Goal: Transaction & Acquisition: Book appointment/travel/reservation

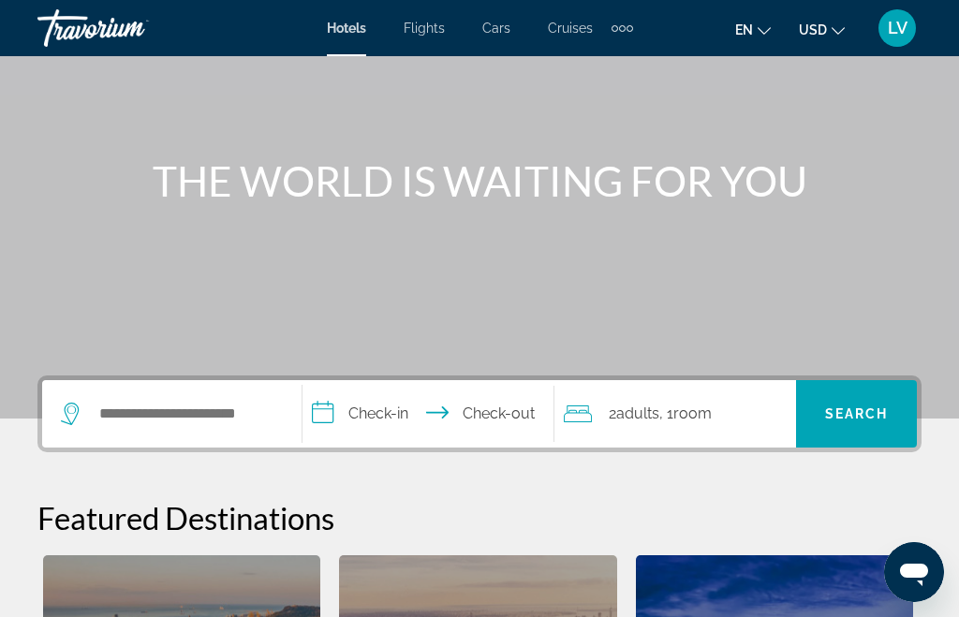
scroll to position [156, 0]
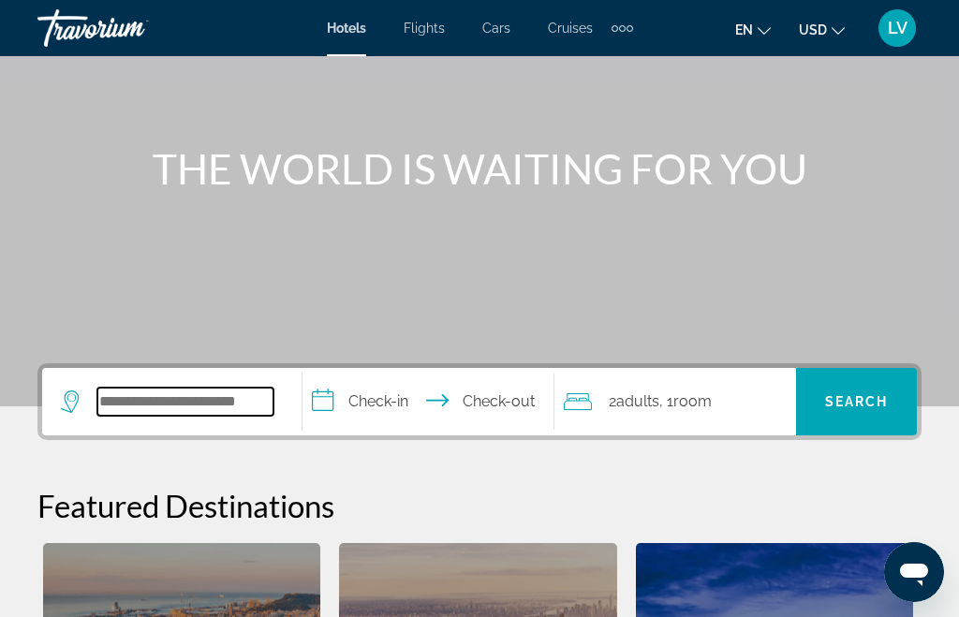
click at [256, 399] on input "Search hotel destination" at bounding box center [185, 402] width 176 height 28
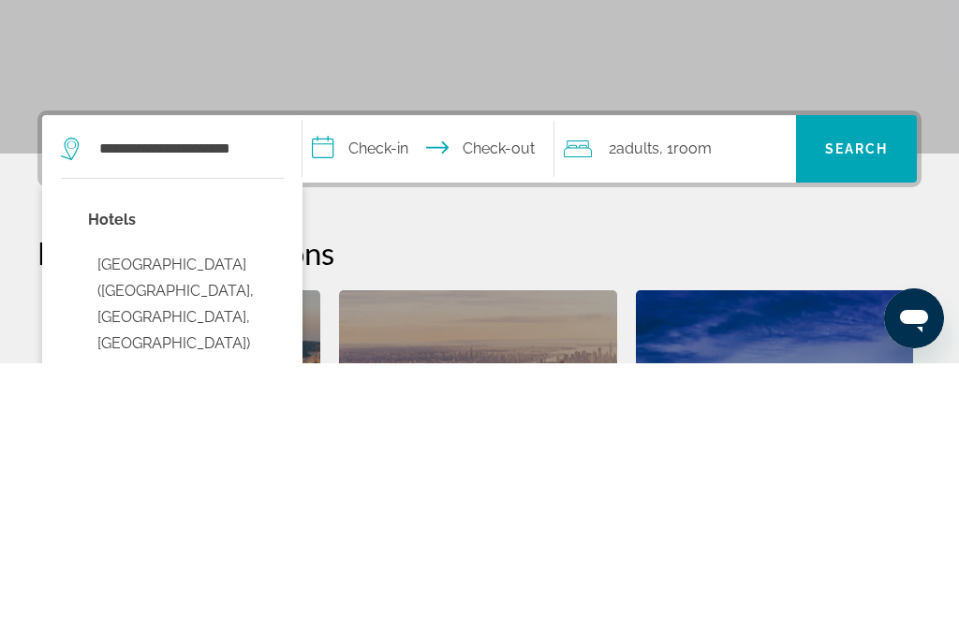
click at [214, 501] on button "[GEOGRAPHIC_DATA] ([GEOGRAPHIC_DATA], [GEOGRAPHIC_DATA], [GEOGRAPHIC_DATA])" at bounding box center [186, 558] width 196 height 114
type input "**********"
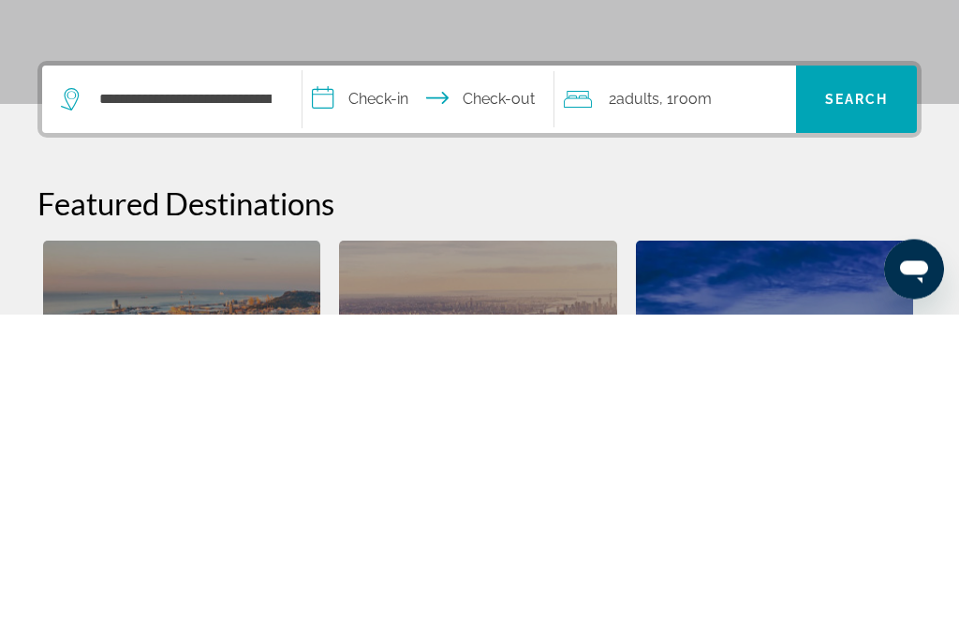
click at [349, 369] on input "**********" at bounding box center [432, 405] width 259 height 73
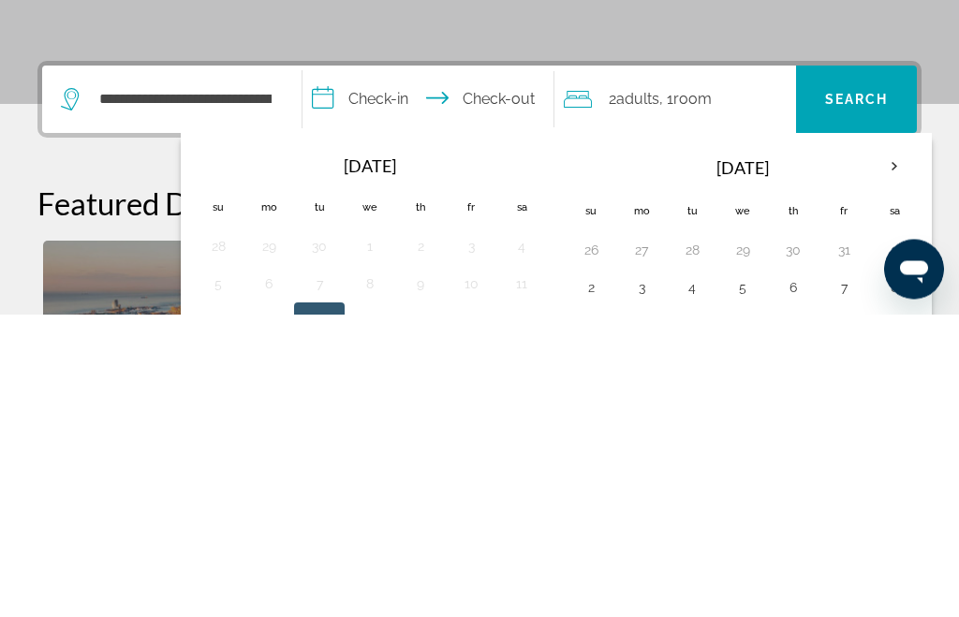
scroll to position [458, 0]
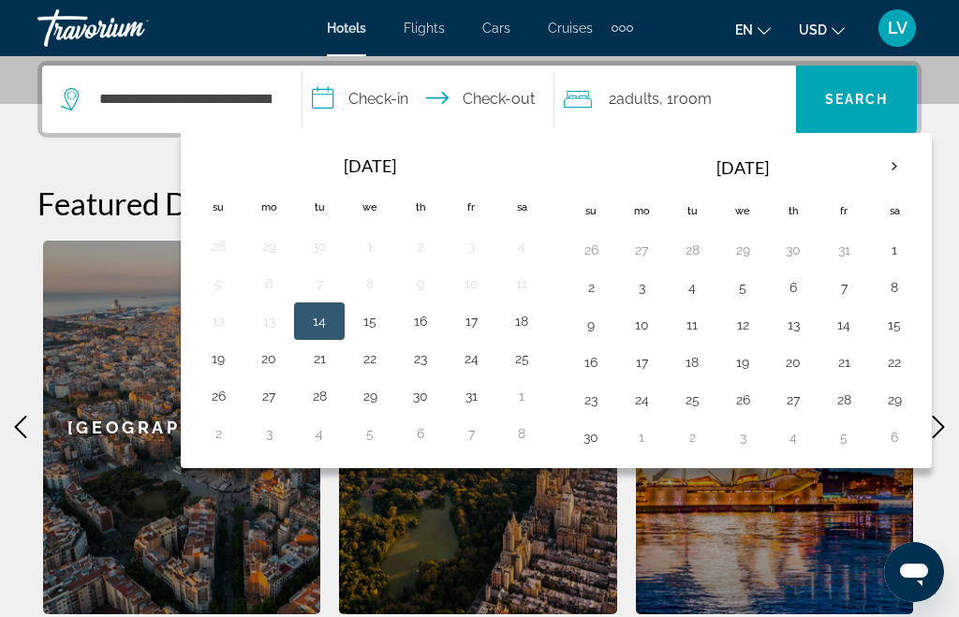
click at [385, 321] on button "15" at bounding box center [370, 321] width 30 height 26
click at [537, 320] on button "18" at bounding box center [522, 321] width 30 height 26
type input "**********"
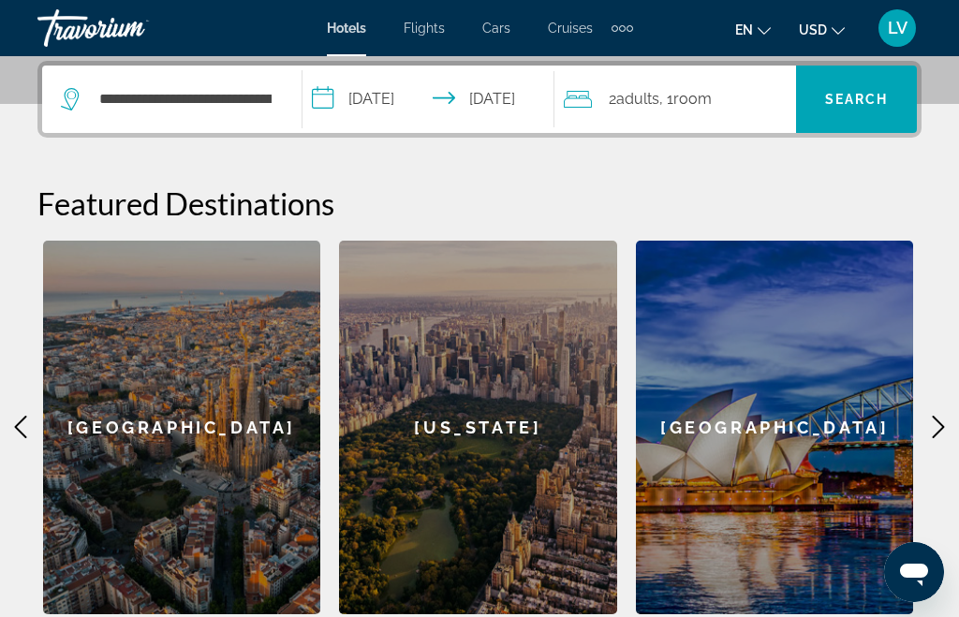
click at [657, 88] on span "2 Adult Adults" at bounding box center [634, 99] width 51 height 26
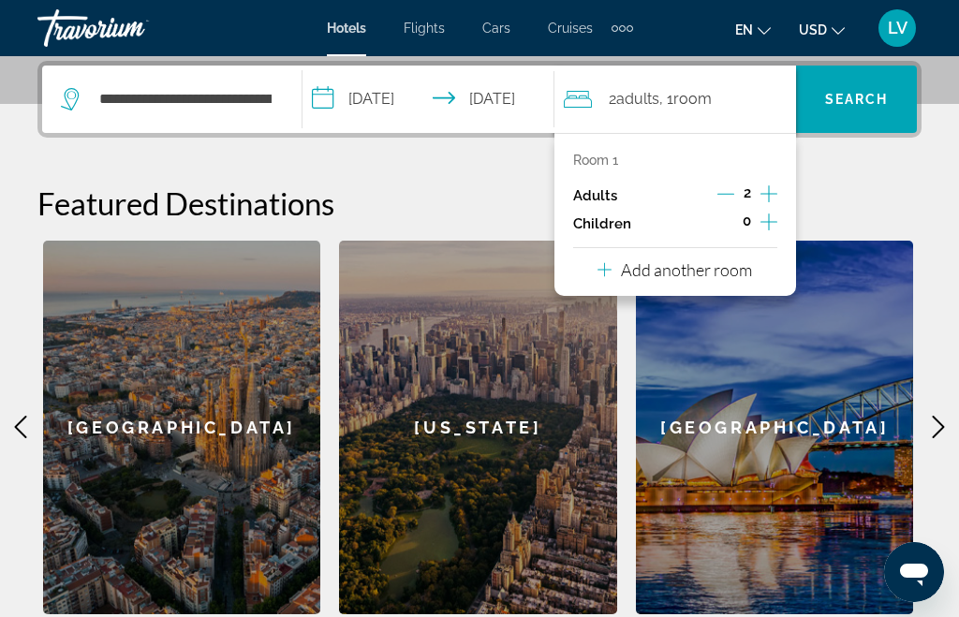
click at [729, 196] on icon "Decrement adults" at bounding box center [726, 193] width 17 height 17
click at [776, 227] on icon "Increment children" at bounding box center [769, 222] width 17 height 22
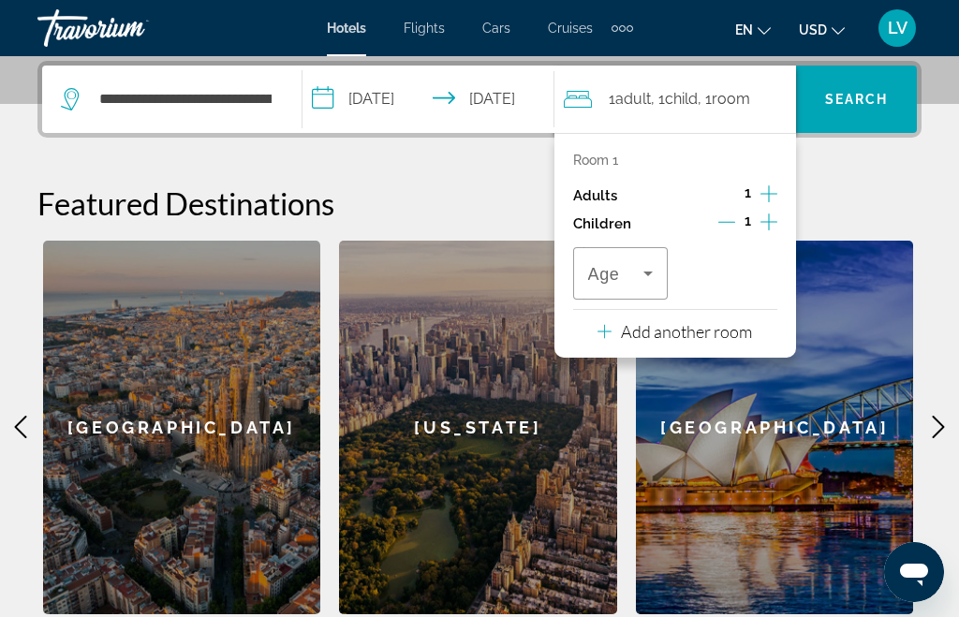
click at [646, 264] on icon "Travelers: 1 adult, 1 child" at bounding box center [648, 273] width 22 height 22
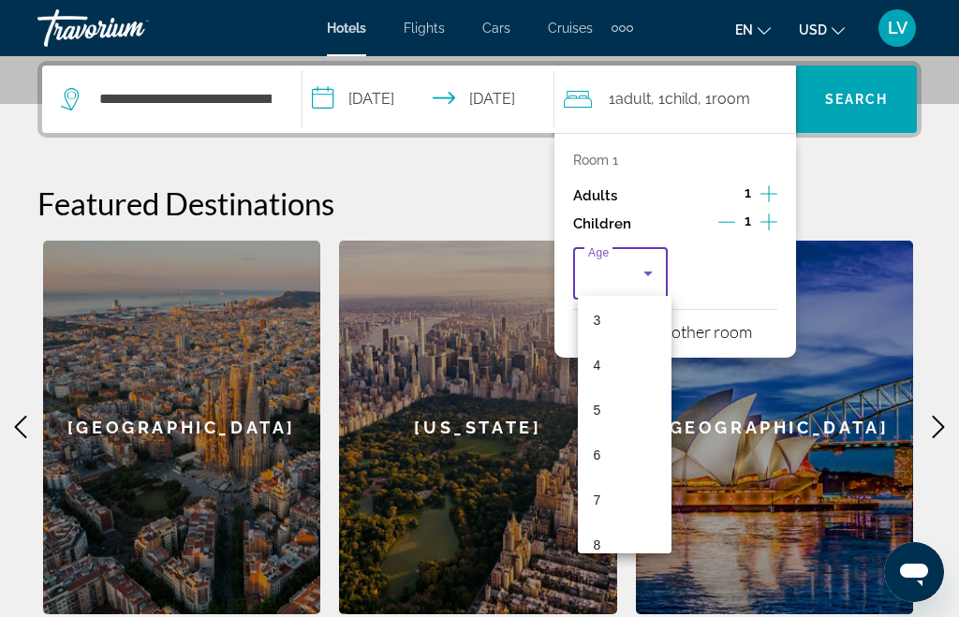
scroll to position [142, 0]
click at [610, 493] on mat-option "7" at bounding box center [625, 498] width 94 height 45
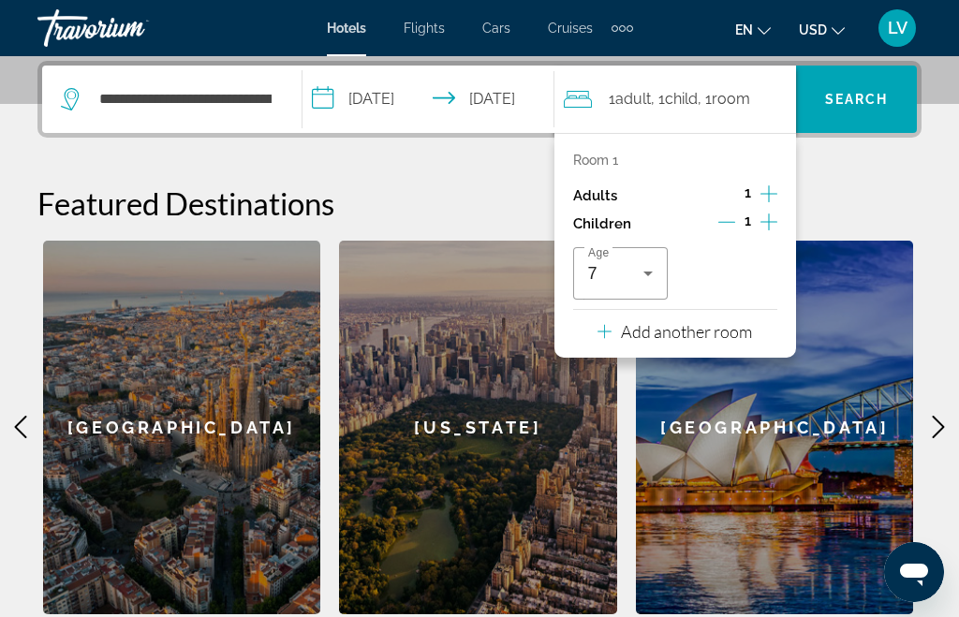
click at [871, 94] on span "Search" at bounding box center [857, 99] width 64 height 15
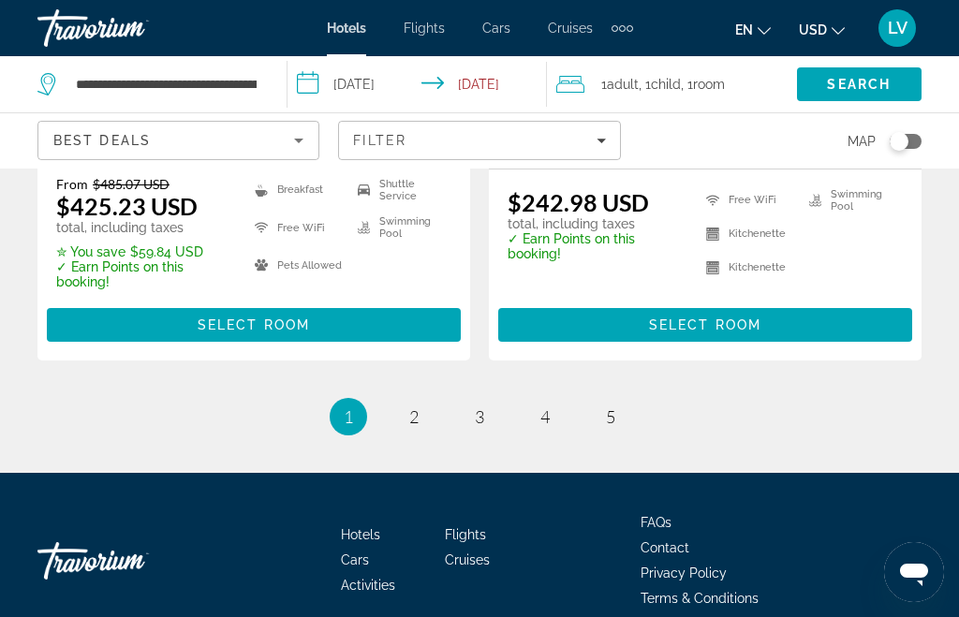
scroll to position [4154, 0]
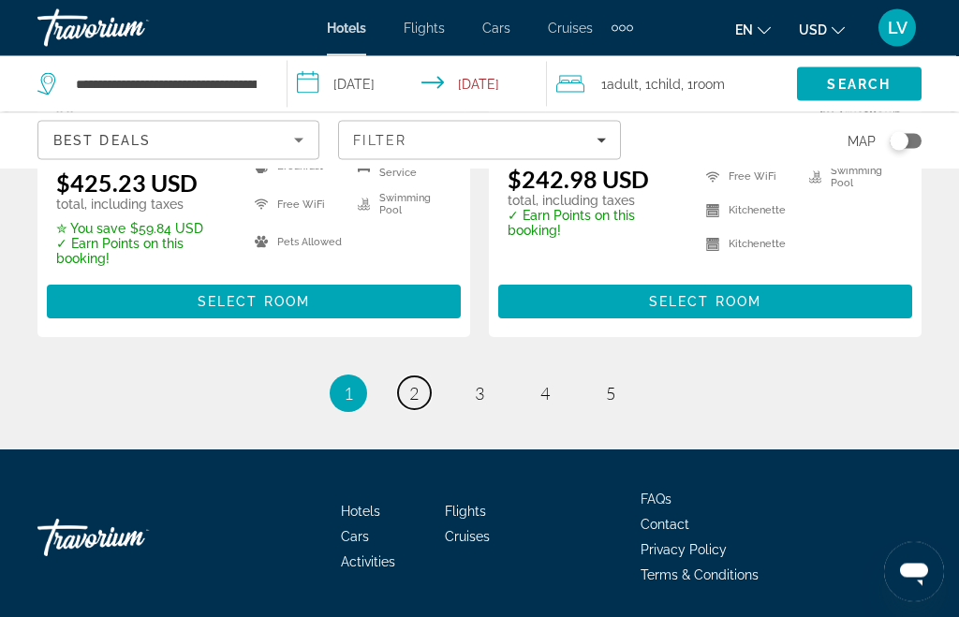
click at [418, 401] on span "2" at bounding box center [413, 394] width 9 height 21
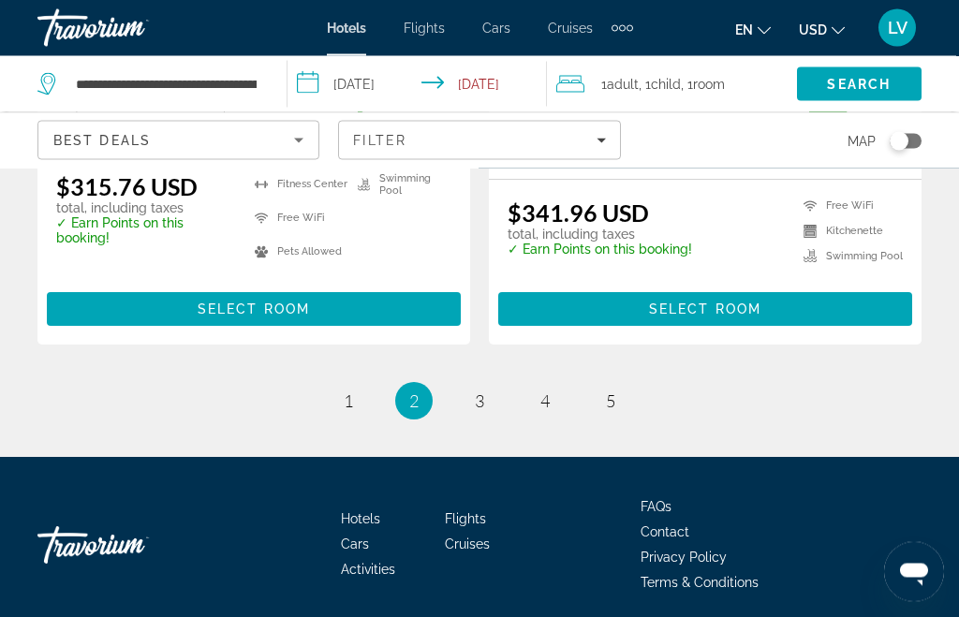
scroll to position [4170, 0]
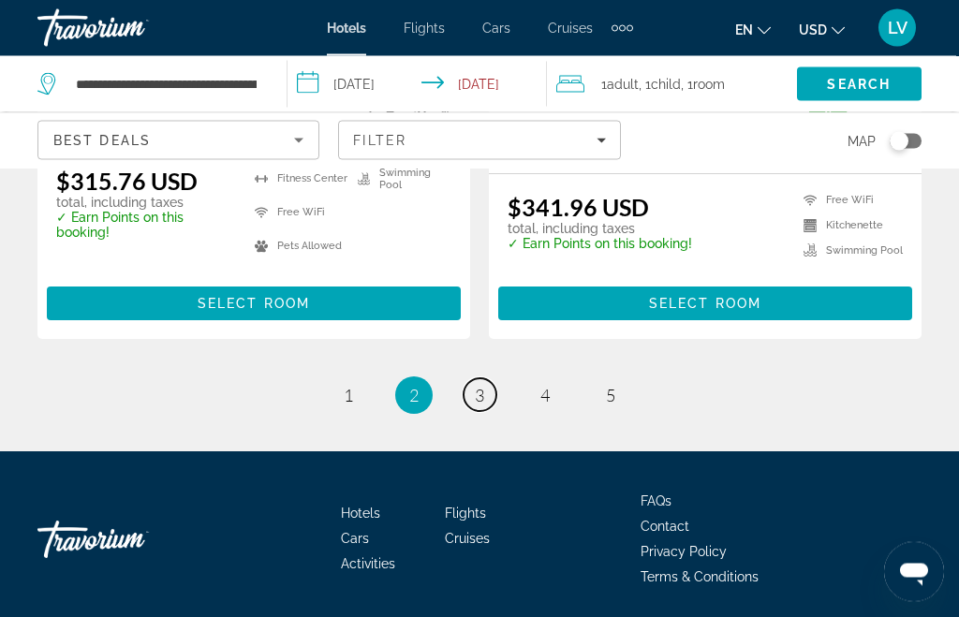
click at [484, 395] on span "3" at bounding box center [479, 396] width 9 height 21
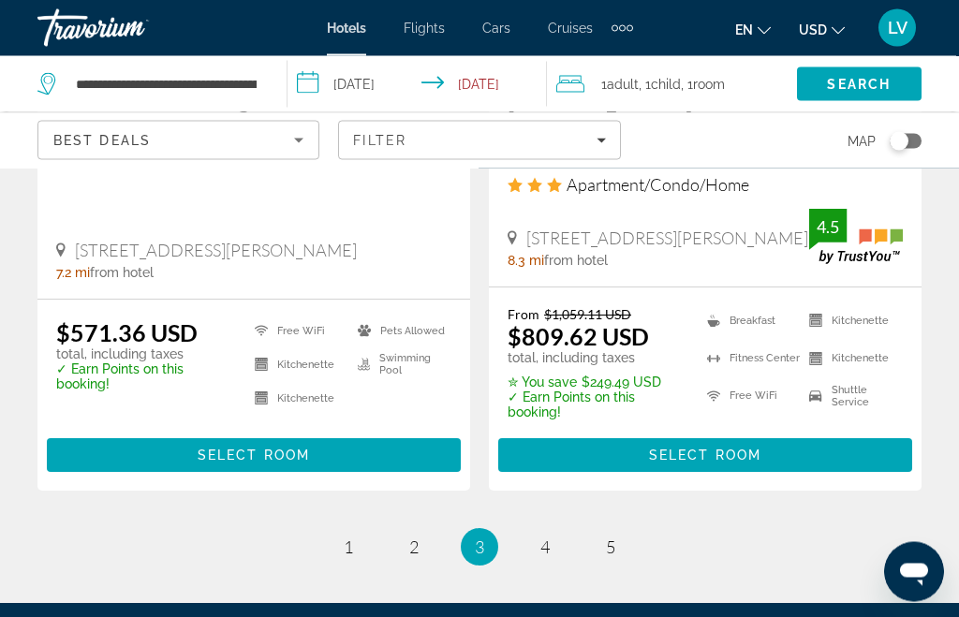
scroll to position [3927, 0]
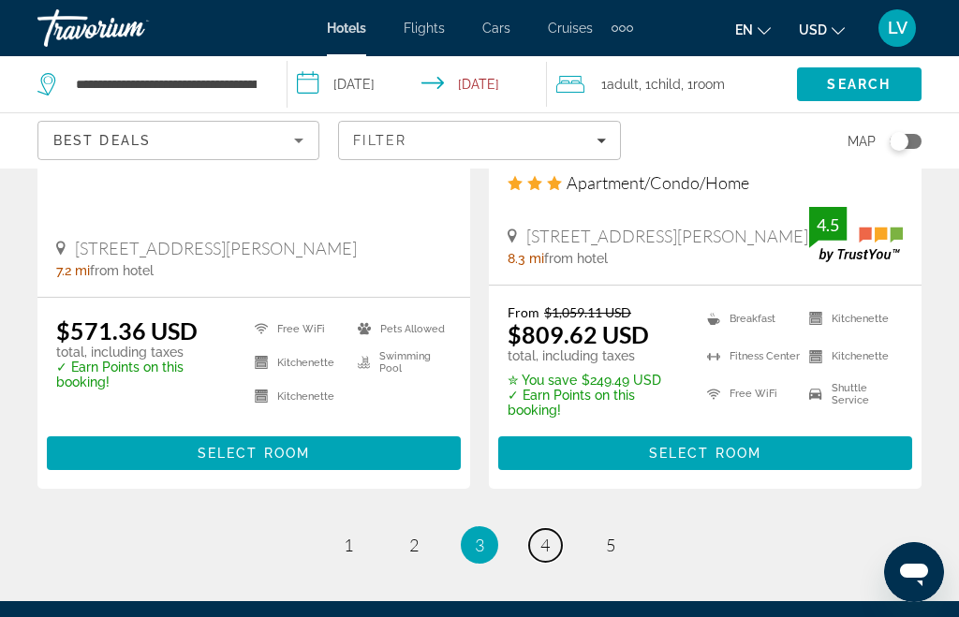
click at [546, 529] on link "page 4" at bounding box center [545, 545] width 33 height 33
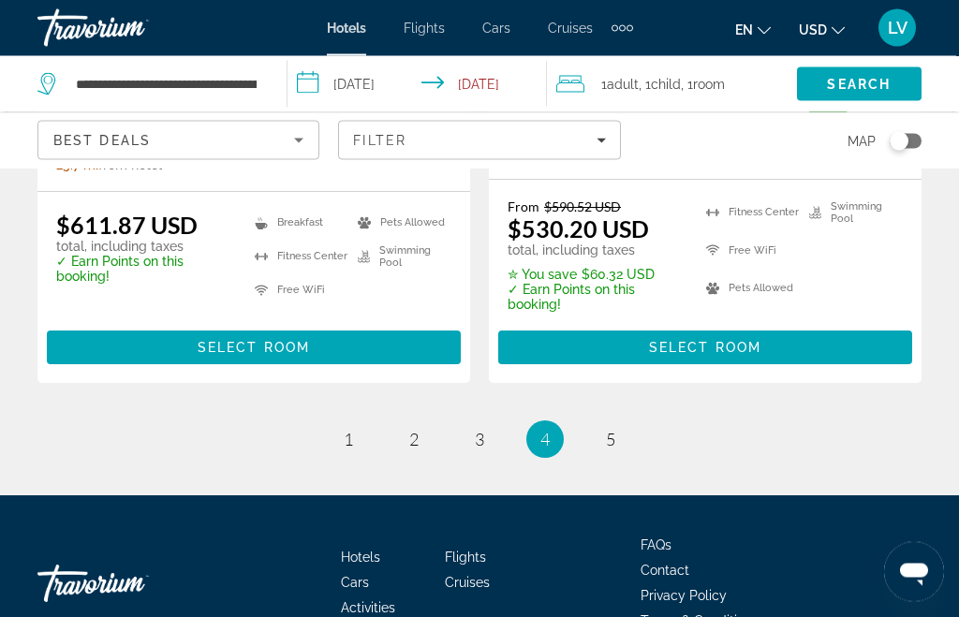
scroll to position [4170, 0]
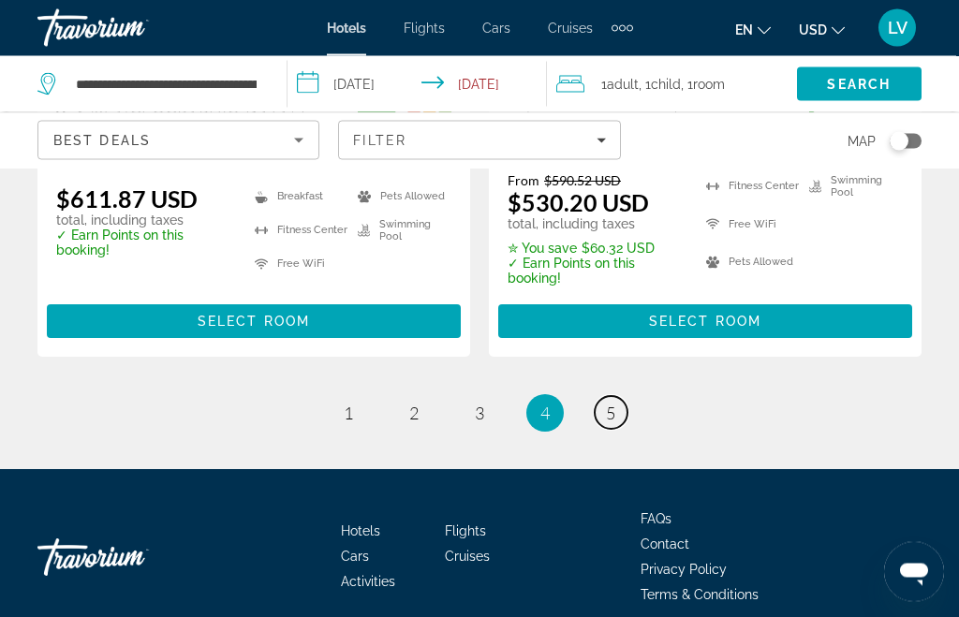
click at [618, 397] on link "page 5" at bounding box center [611, 413] width 33 height 33
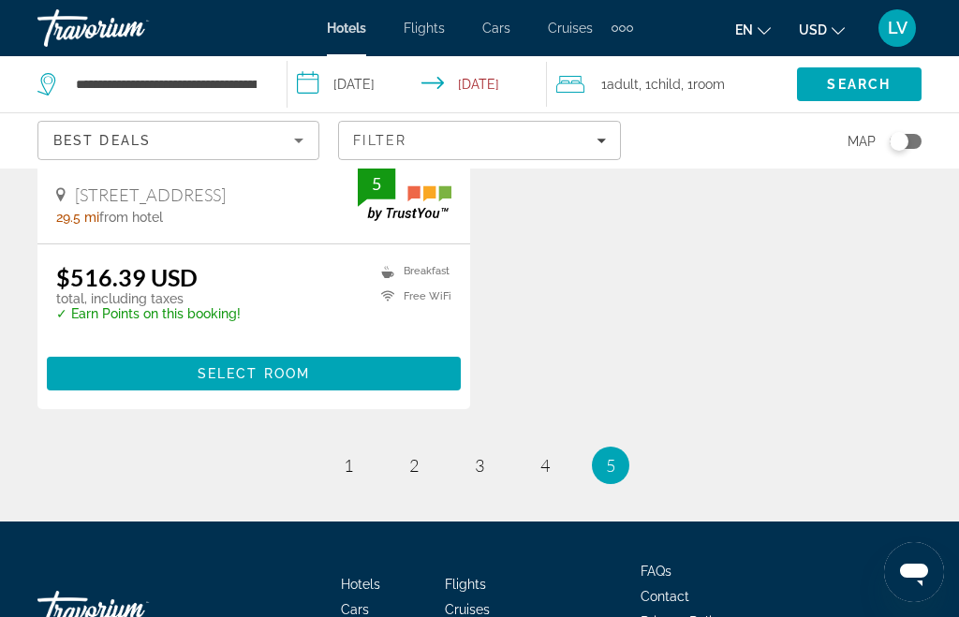
scroll to position [1917, 0]
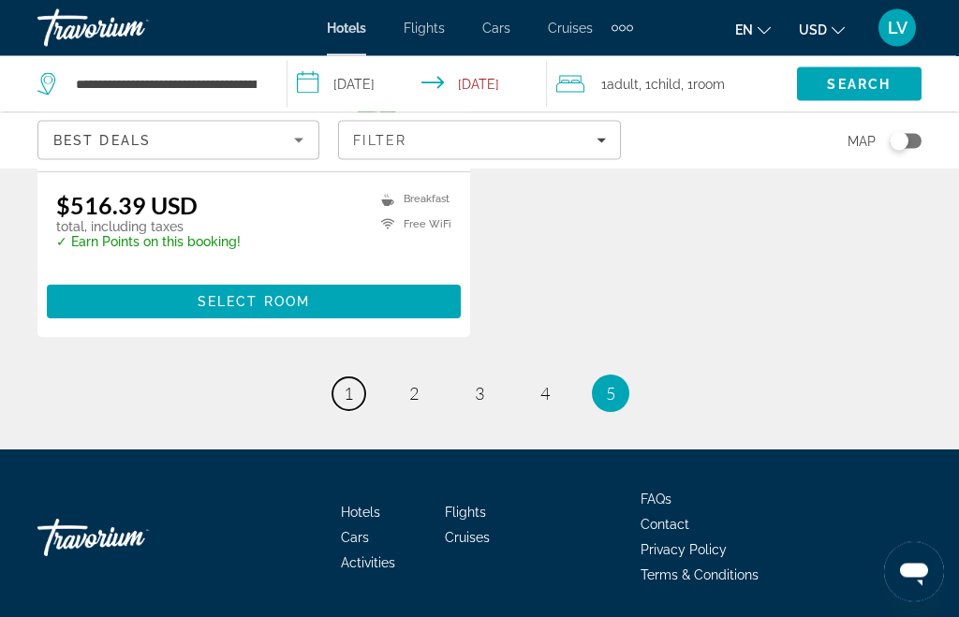
click at [358, 401] on link "page 1" at bounding box center [349, 394] width 33 height 33
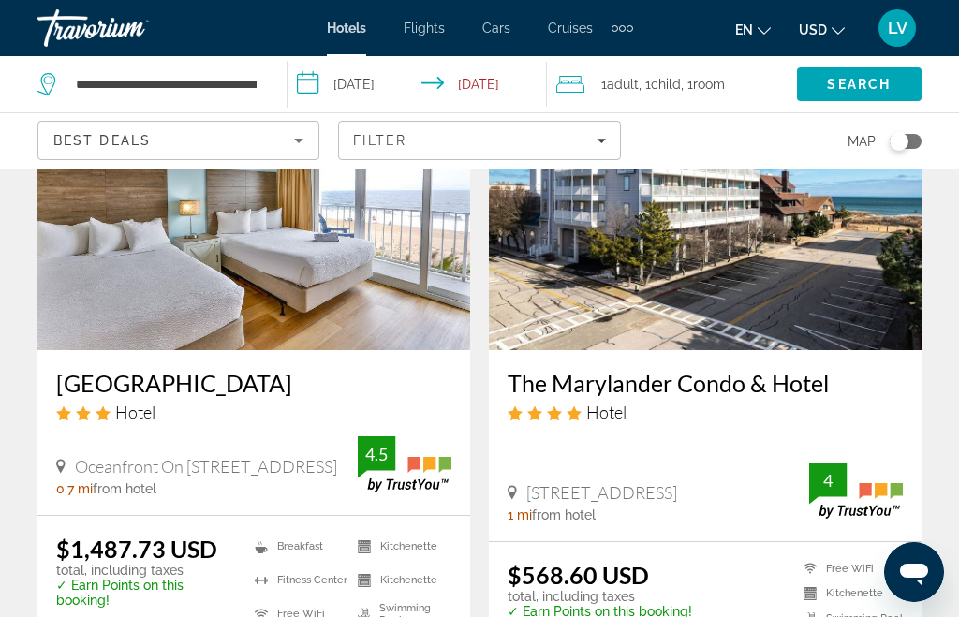
scroll to position [884, 0]
